Goal: Information Seeking & Learning: Understand process/instructions

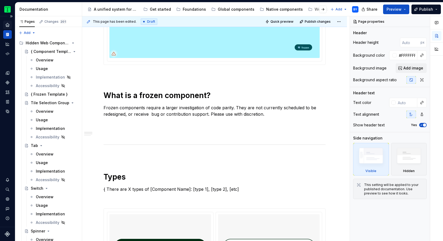
click at [8, 25] on icon "Home" at bounding box center [7, 24] width 3 height 3
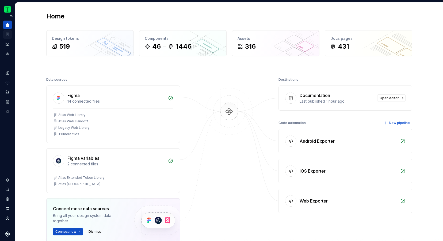
click at [8, 34] on icon "Documentation" at bounding box center [8, 34] width 2 height 3
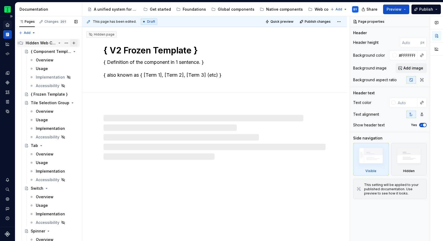
click at [73, 42] on button "Page tree" at bounding box center [73, 42] width 7 height 7
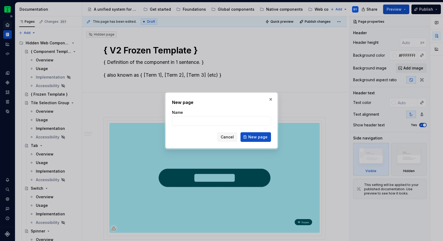
drag, startPoint x: 271, startPoint y: 99, endPoint x: 93, endPoint y: 26, distance: 192.6
click at [271, 99] on button "button" at bounding box center [270, 99] width 7 height 7
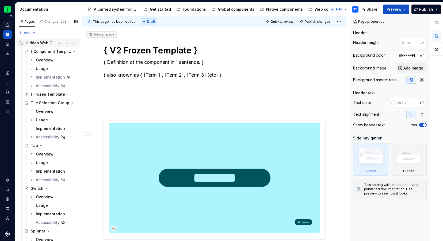
click at [49, 43] on div "Hidden Web Components Pages" at bounding box center [41, 42] width 30 height 5
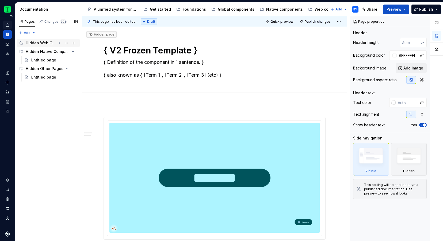
click at [49, 43] on div "Hidden Web Components Pages" at bounding box center [41, 42] width 30 height 5
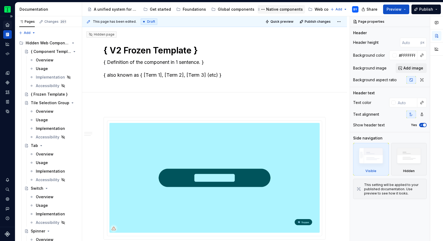
click at [266, 6] on div "Native components" at bounding box center [280, 9] width 43 height 6
click at [269, 8] on div "Native components" at bounding box center [284, 9] width 37 height 5
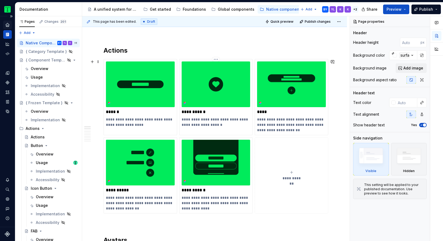
scroll to position [68, 0]
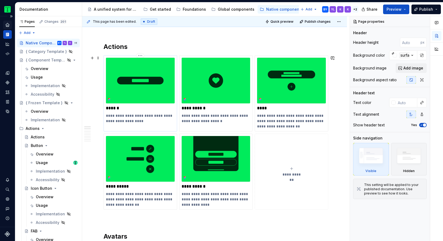
click at [150, 124] on div "**********" at bounding box center [139, 93] width 73 height 76
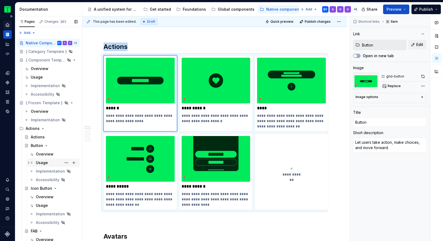
click at [47, 164] on div "Usage" at bounding box center [42, 162] width 12 height 5
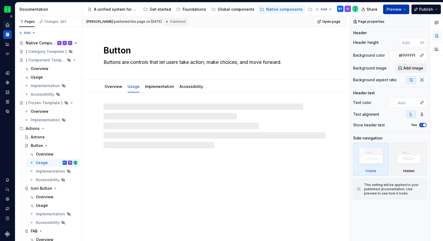
click at [405, 8] on button "Preview" at bounding box center [396, 10] width 26 height 10
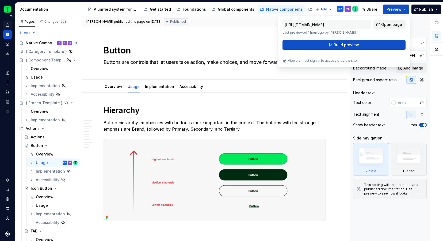
click at [388, 24] on span "Open page" at bounding box center [391, 24] width 21 height 5
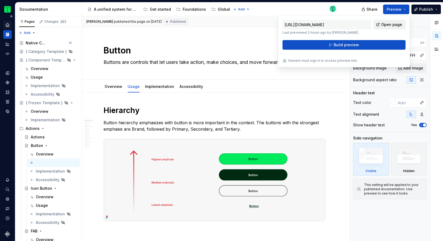
type textarea "*"
